Goal: Task Accomplishment & Management: Manage account settings

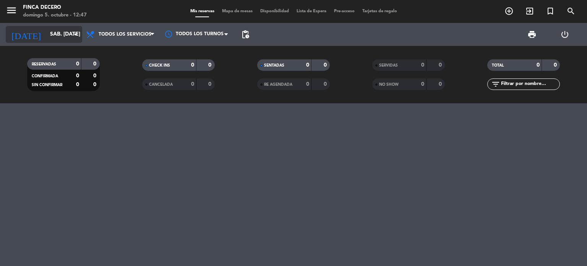
click at [67, 32] on input "sáb. [DATE]" at bounding box center [82, 35] width 73 height 14
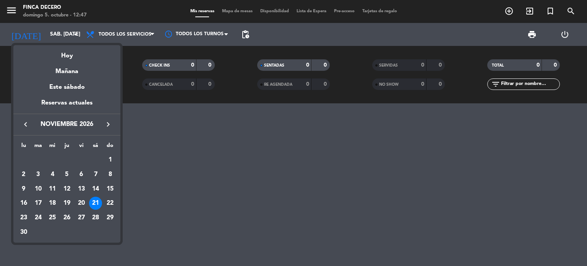
click at [110, 127] on icon "keyboard_arrow_right" at bounding box center [108, 124] width 9 height 9
click at [95, 173] on div "9" at bounding box center [95, 174] width 13 height 13
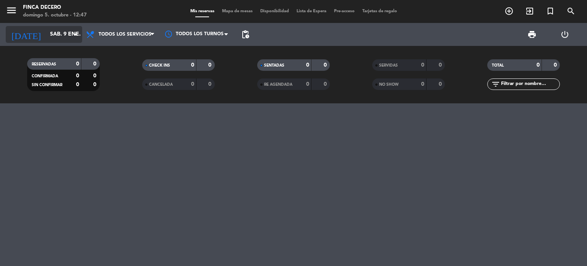
click at [67, 38] on input "sáb. 9 ene." at bounding box center [82, 35] width 73 height 14
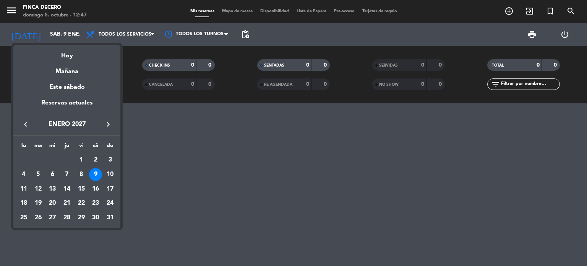
click at [26, 122] on icon "keyboard_arrow_left" at bounding box center [25, 124] width 9 height 9
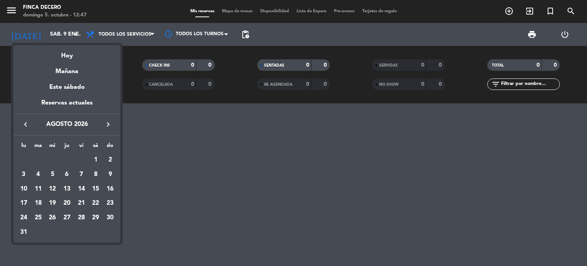
click at [26, 122] on icon "keyboard_arrow_left" at bounding box center [25, 124] width 9 height 9
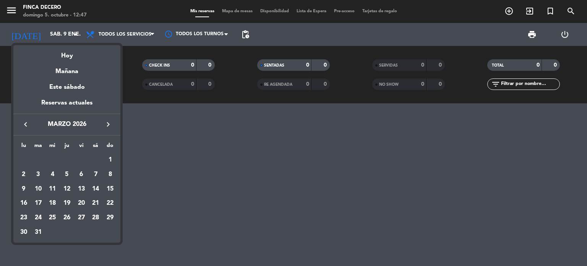
click at [26, 122] on icon "keyboard_arrow_left" at bounding box center [25, 124] width 9 height 9
click at [79, 175] on div "9" at bounding box center [81, 174] width 13 height 13
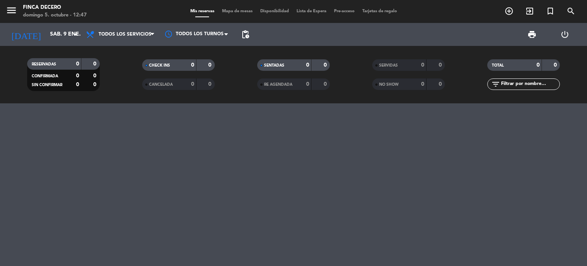
type input "vie. 9 ene."
